Goal: Navigation & Orientation: Understand site structure

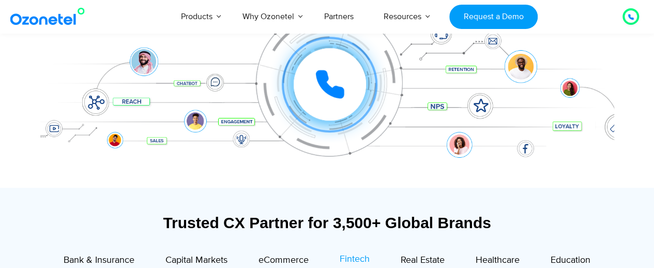
scroll to position [161, 0]
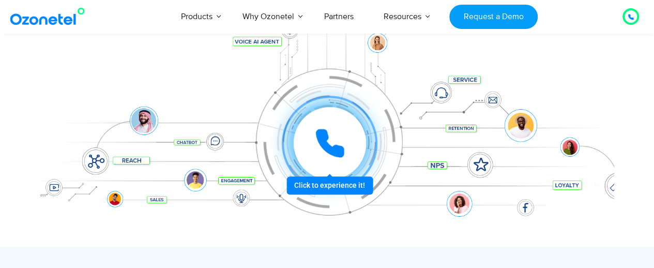
click at [320, 142] on icon at bounding box center [330, 143] width 26 height 26
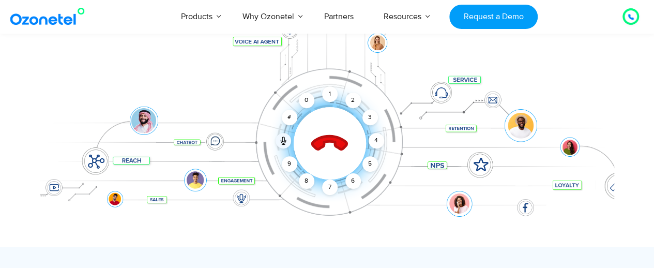
click at [320, 142] on icon at bounding box center [329, 144] width 36 height 36
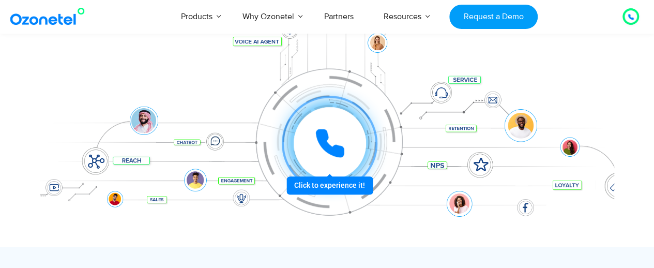
click at [336, 146] on icon at bounding box center [330, 143] width 26 height 26
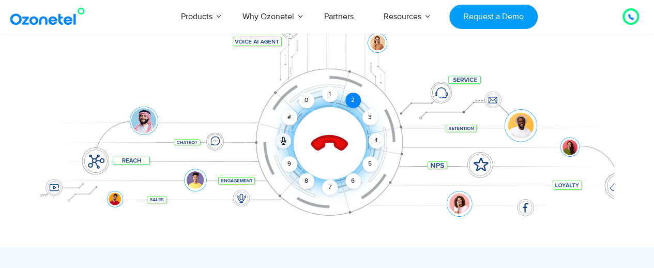
click at [351, 98] on div "2" at bounding box center [353, 100] width 16 height 16
click at [329, 187] on div "7" at bounding box center [330, 187] width 16 height 16
click at [336, 134] on icon at bounding box center [329, 143] width 44 height 44
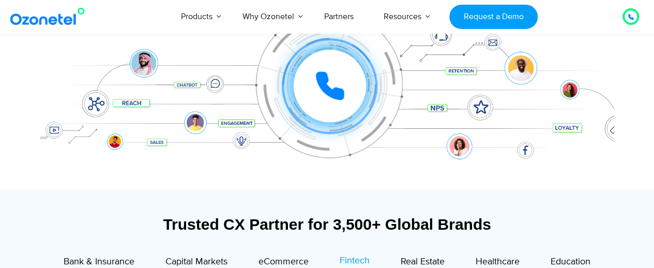
scroll to position [150, 0]
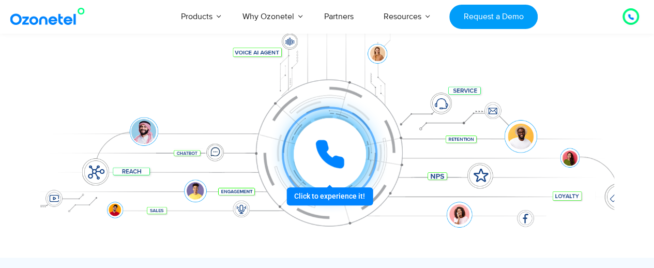
click at [318, 154] on icon at bounding box center [329, 153] width 31 height 31
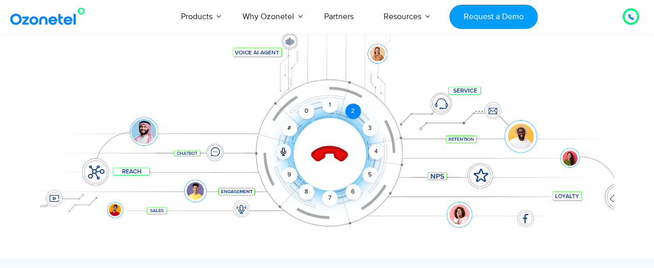
click at [353, 109] on div "2" at bounding box center [353, 111] width 16 height 16
click at [329, 155] on icon at bounding box center [329, 154] width 44 height 44
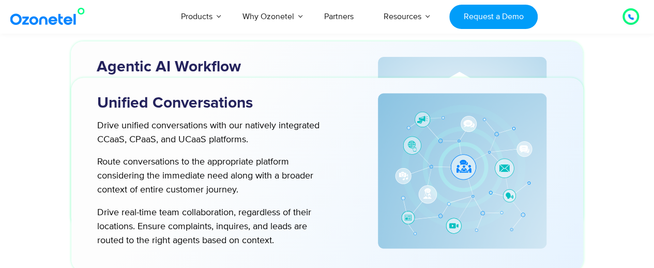
scroll to position [2814, 0]
